Goal: Task Accomplishment & Management: Manage account settings

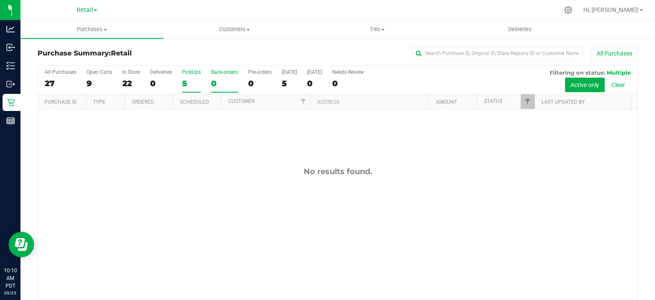
click at [191, 76] on label "PickUps 5" at bounding box center [191, 80] width 19 height 23
click at [0, 0] on input "PickUps 5" at bounding box center [0, 0] width 0 height 0
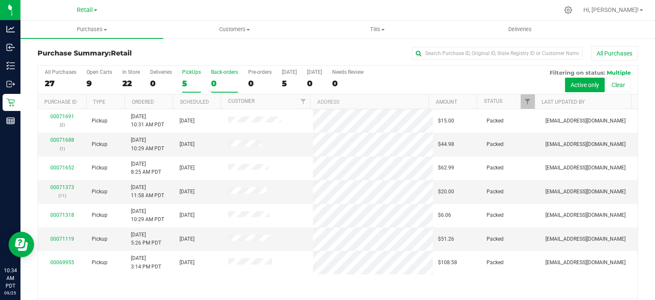
click at [220, 78] on div "0" at bounding box center [224, 83] width 27 height 10
click at [0, 0] on input "Back-orders 0" at bounding box center [0, 0] width 0 height 0
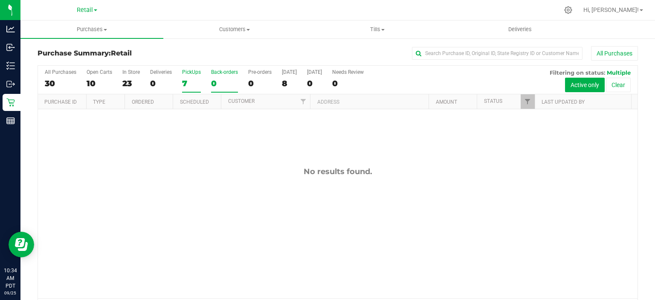
click at [191, 78] on div "7" at bounding box center [191, 83] width 19 height 10
click at [0, 0] on input "PickUps 7" at bounding box center [0, 0] width 0 height 0
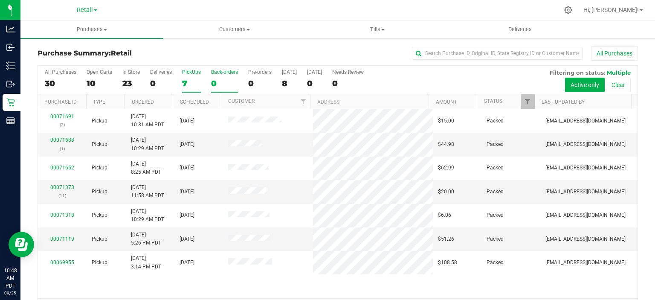
click at [214, 80] on div "0" at bounding box center [224, 83] width 27 height 10
click at [0, 0] on input "Back-orders 0" at bounding box center [0, 0] width 0 height 0
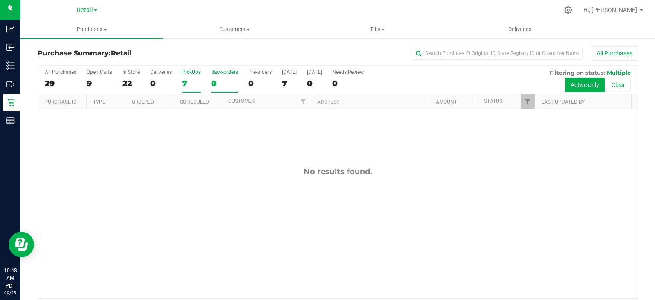
click at [187, 82] on div "7" at bounding box center [191, 83] width 19 height 10
click at [0, 0] on input "PickUps 7" at bounding box center [0, 0] width 0 height 0
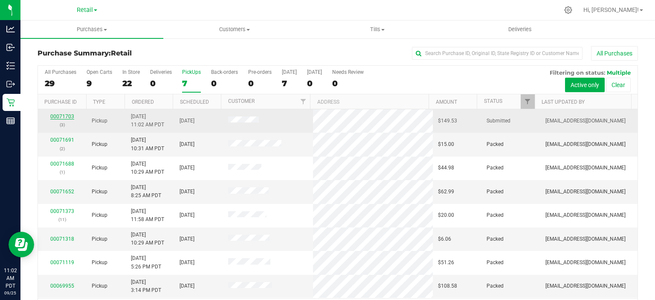
click at [57, 114] on link "00071703" at bounding box center [62, 116] width 24 height 6
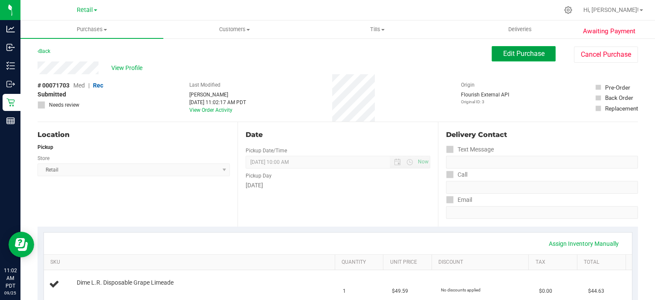
click at [520, 51] on span "Edit Purchase" at bounding box center [523, 53] width 41 height 8
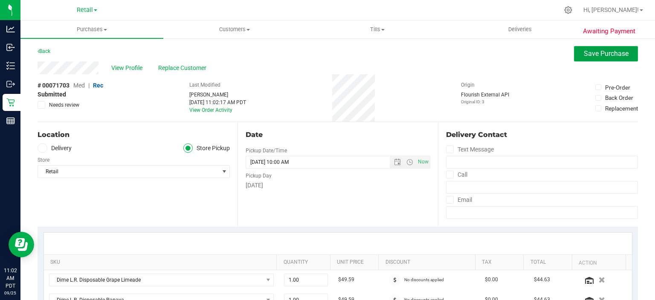
click at [593, 55] on span "Save Purchase" at bounding box center [606, 53] width 45 height 8
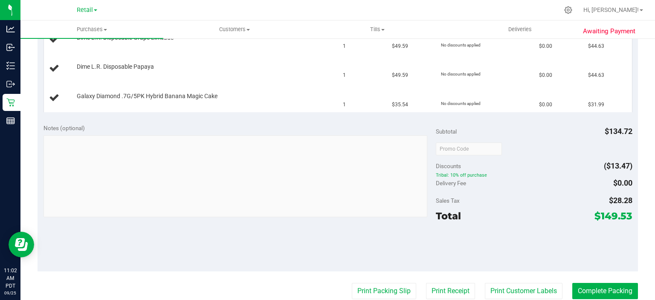
scroll to position [254, 0]
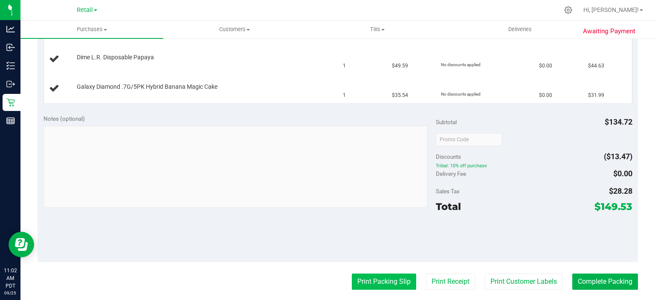
click at [379, 277] on button "Print Packing Slip" at bounding box center [384, 281] width 64 height 16
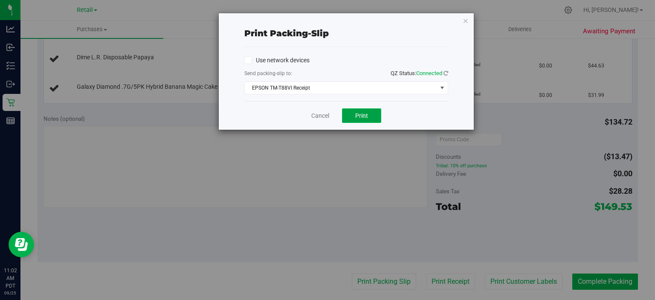
click at [362, 113] on span "Print" at bounding box center [361, 115] width 13 height 7
click at [466, 22] on icon "button" at bounding box center [466, 20] width 6 height 10
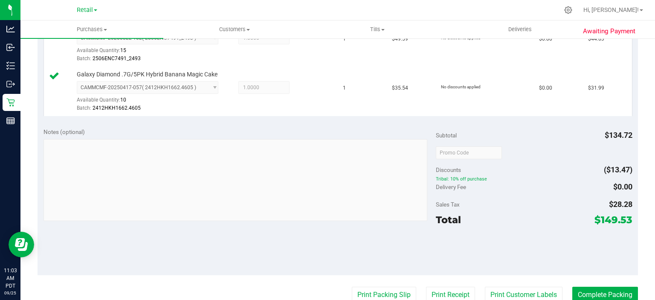
scroll to position [303, 0]
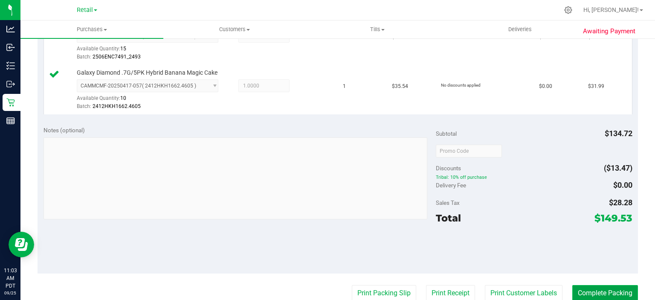
click at [600, 292] on button "Complete Packing" at bounding box center [605, 293] width 66 height 16
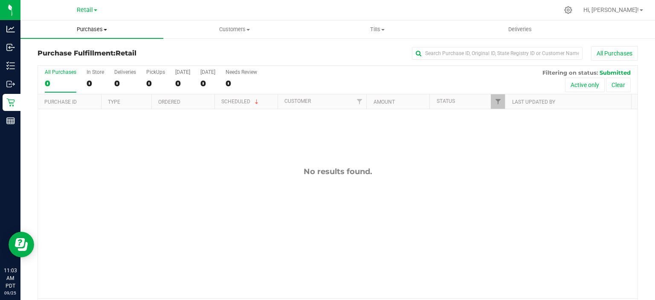
click at [105, 29] on span at bounding box center [105, 30] width 3 height 2
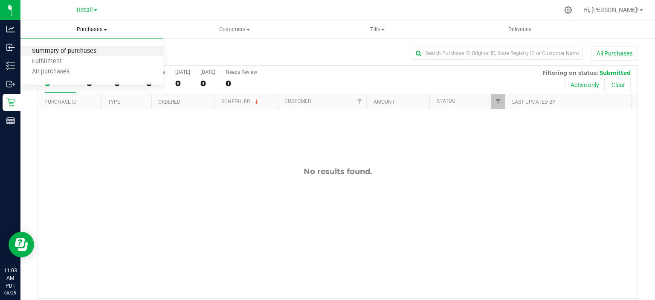
click at [91, 52] on span "Summary of purchases" at bounding box center [63, 51] width 87 height 7
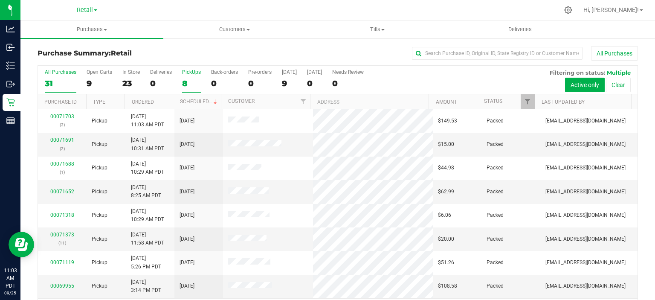
click at [189, 76] on label "PickUps 8" at bounding box center [191, 80] width 19 height 23
click at [0, 0] on input "PickUps 8" at bounding box center [0, 0] width 0 height 0
click at [197, 101] on link "Scheduled" at bounding box center [199, 101] width 39 height 6
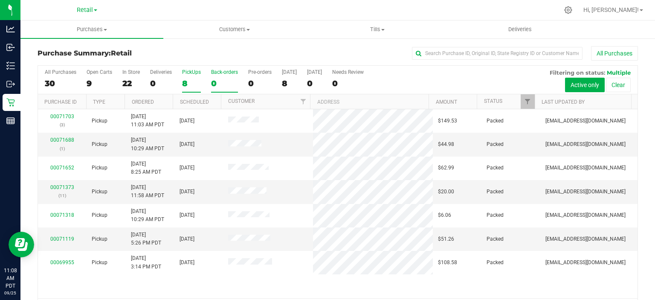
click at [222, 80] on div "0" at bounding box center [224, 83] width 27 height 10
click at [0, 0] on input "Back-orders 0" at bounding box center [0, 0] width 0 height 0
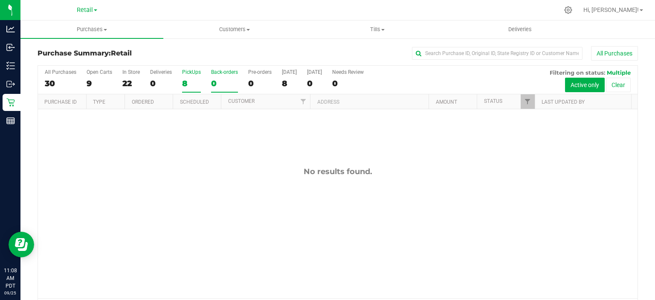
click at [192, 83] on div "8" at bounding box center [191, 83] width 19 height 10
click at [0, 0] on input "PickUps 8" at bounding box center [0, 0] width 0 height 0
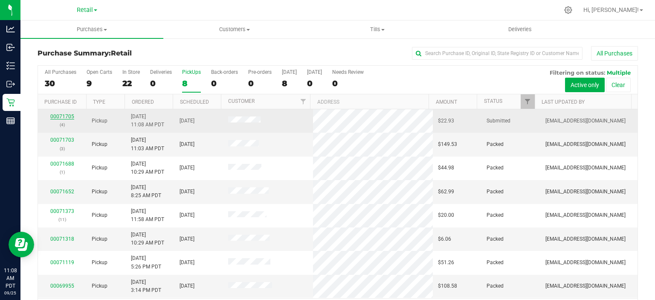
click at [63, 113] on link "00071705" at bounding box center [62, 116] width 24 height 6
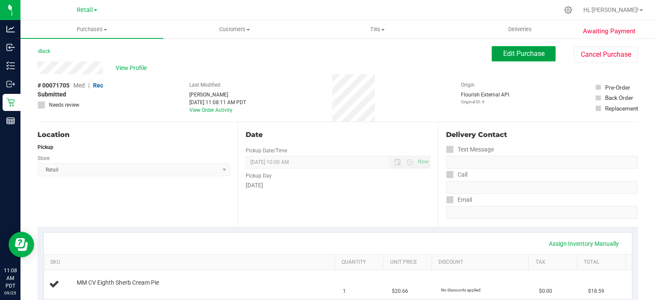
click at [522, 52] on span "Edit Purchase" at bounding box center [523, 53] width 41 height 8
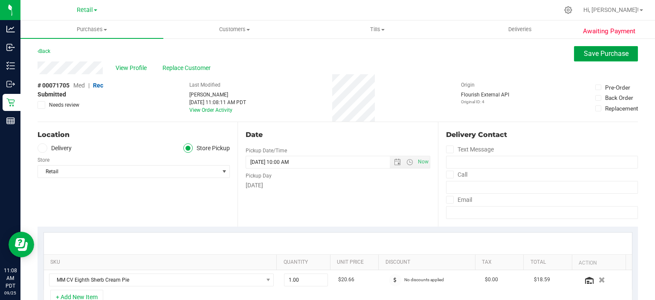
click at [598, 55] on span "Save Purchase" at bounding box center [606, 53] width 45 height 8
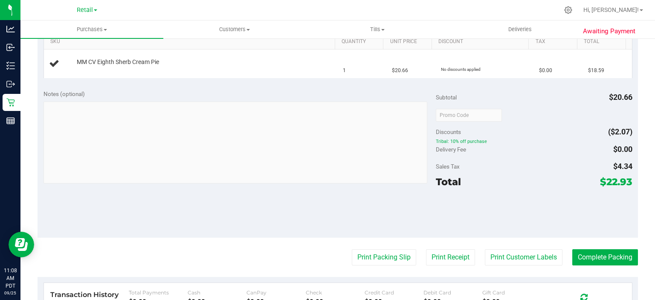
scroll to position [227, 0]
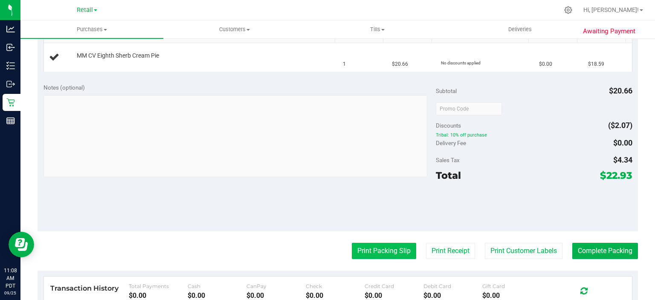
click at [381, 249] on button "Print Packing Slip" at bounding box center [384, 251] width 64 height 16
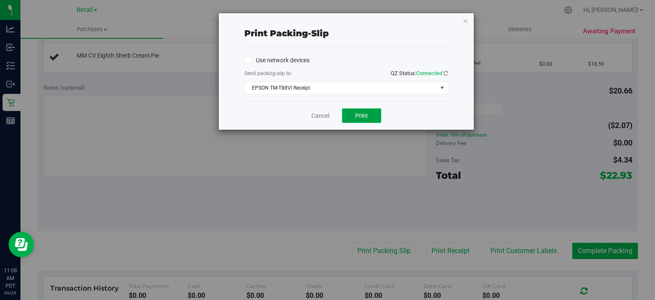
click at [367, 116] on span "Print" at bounding box center [361, 115] width 13 height 7
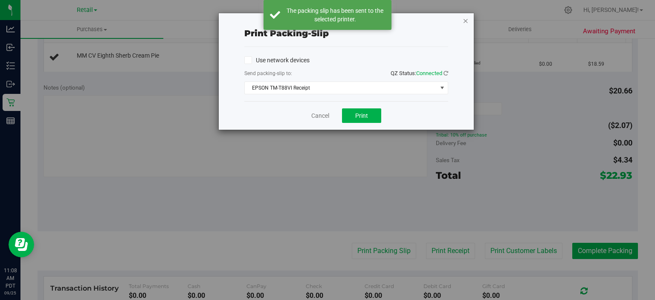
click at [466, 19] on icon "button" at bounding box center [466, 20] width 6 height 10
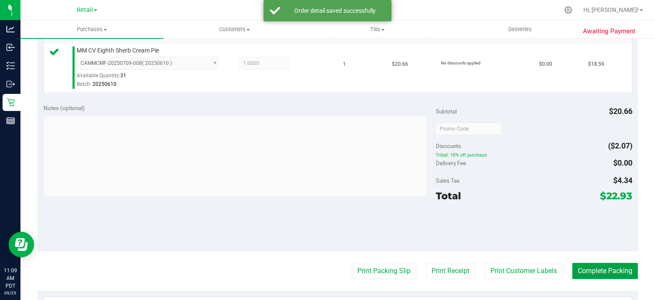
click at [591, 273] on button "Complete Packing" at bounding box center [605, 271] width 66 height 16
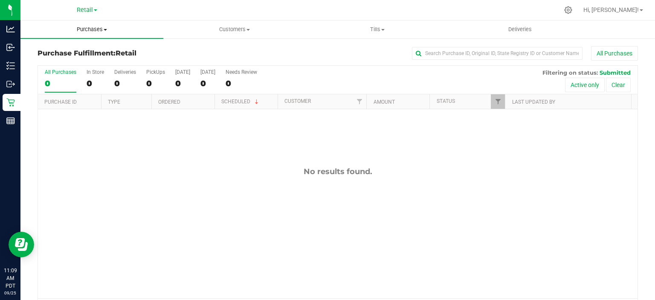
click at [98, 35] on uib-tab-heading "Purchases Summary of purchases Fulfillment All purchases" at bounding box center [91, 29] width 143 height 18
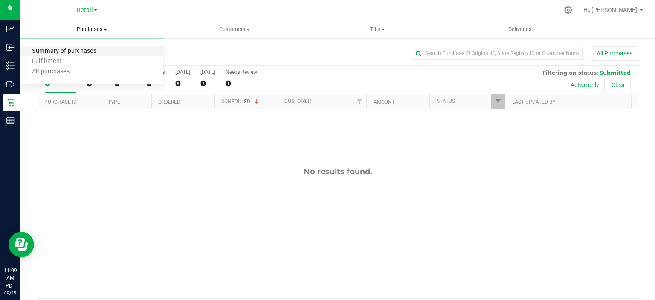
click at [70, 53] on span "Summary of purchases" at bounding box center [63, 51] width 87 height 7
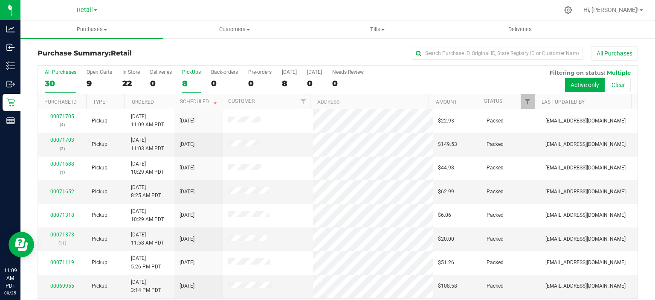
click at [183, 79] on div "8" at bounding box center [191, 83] width 19 height 10
click at [0, 0] on input "PickUps 8" at bounding box center [0, 0] width 0 height 0
click at [197, 100] on link "Scheduled" at bounding box center [199, 101] width 39 height 6
click at [221, 80] on div "0" at bounding box center [224, 83] width 27 height 10
click at [0, 0] on input "Back-orders 0" at bounding box center [0, 0] width 0 height 0
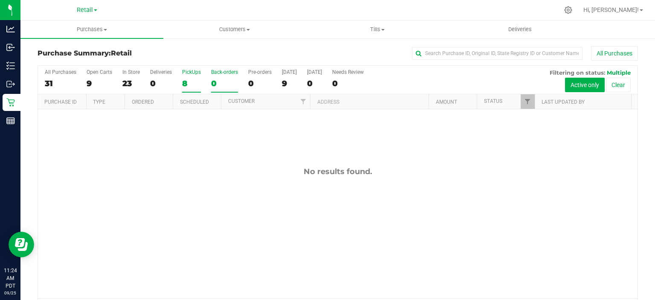
click at [186, 85] on div "8" at bounding box center [191, 83] width 19 height 10
click at [0, 0] on input "PickUps 8" at bounding box center [0, 0] width 0 height 0
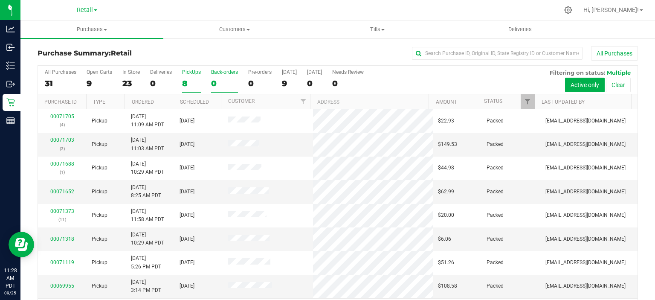
click at [215, 84] on div "0" at bounding box center [224, 83] width 27 height 10
click at [0, 0] on input "Back-orders 0" at bounding box center [0, 0] width 0 height 0
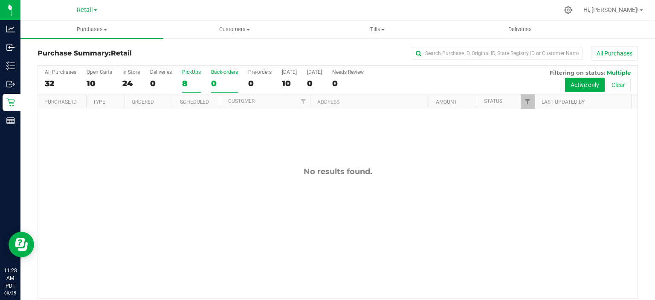
click at [187, 85] on div "8" at bounding box center [191, 83] width 19 height 10
click at [0, 0] on input "PickUps 8" at bounding box center [0, 0] width 0 height 0
